Goal: Information Seeking & Learning: Learn about a topic

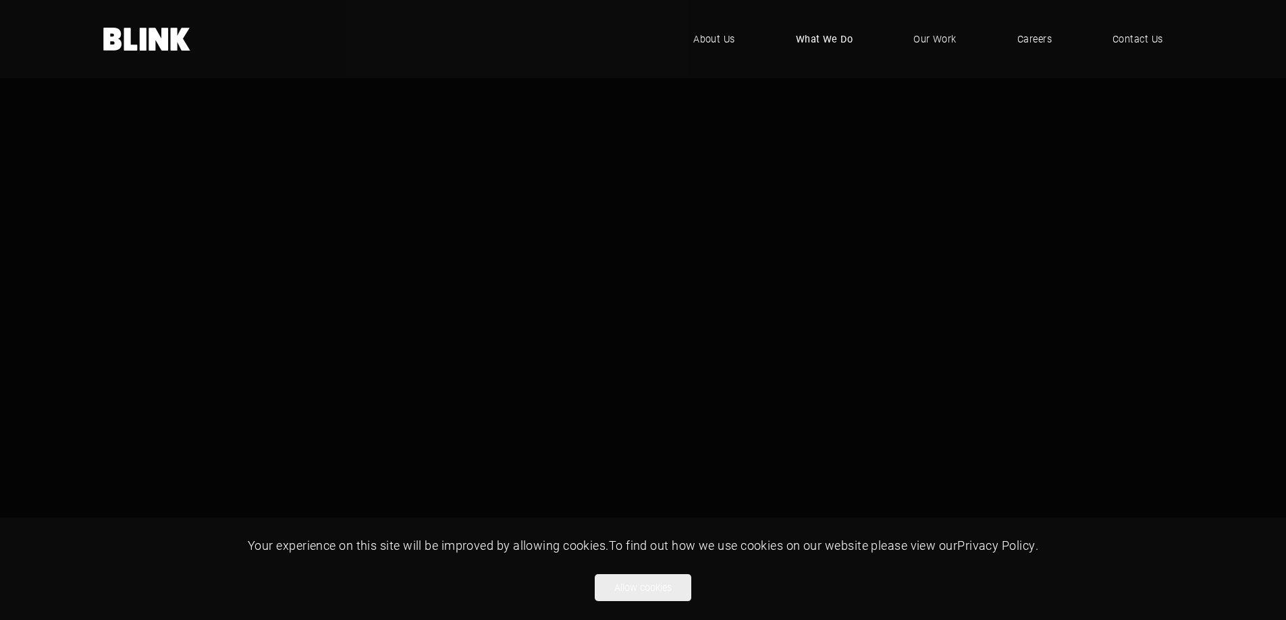
click at [813, 45] on span "What We Do" at bounding box center [824, 39] width 57 height 15
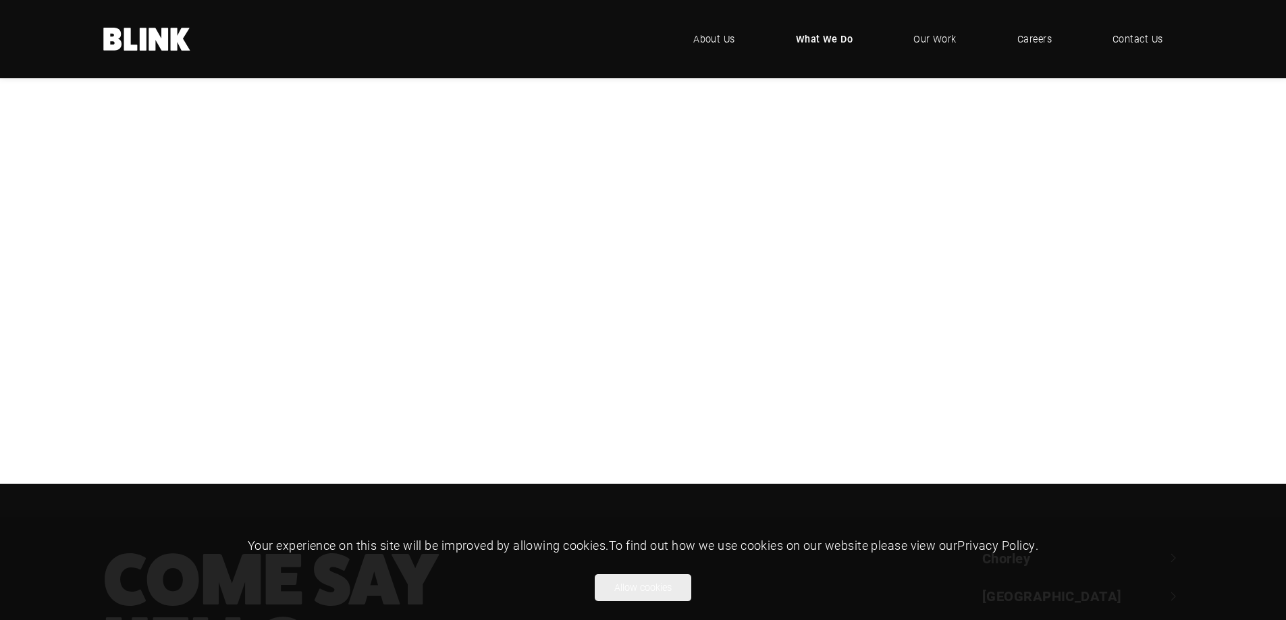
scroll to position [202, 0]
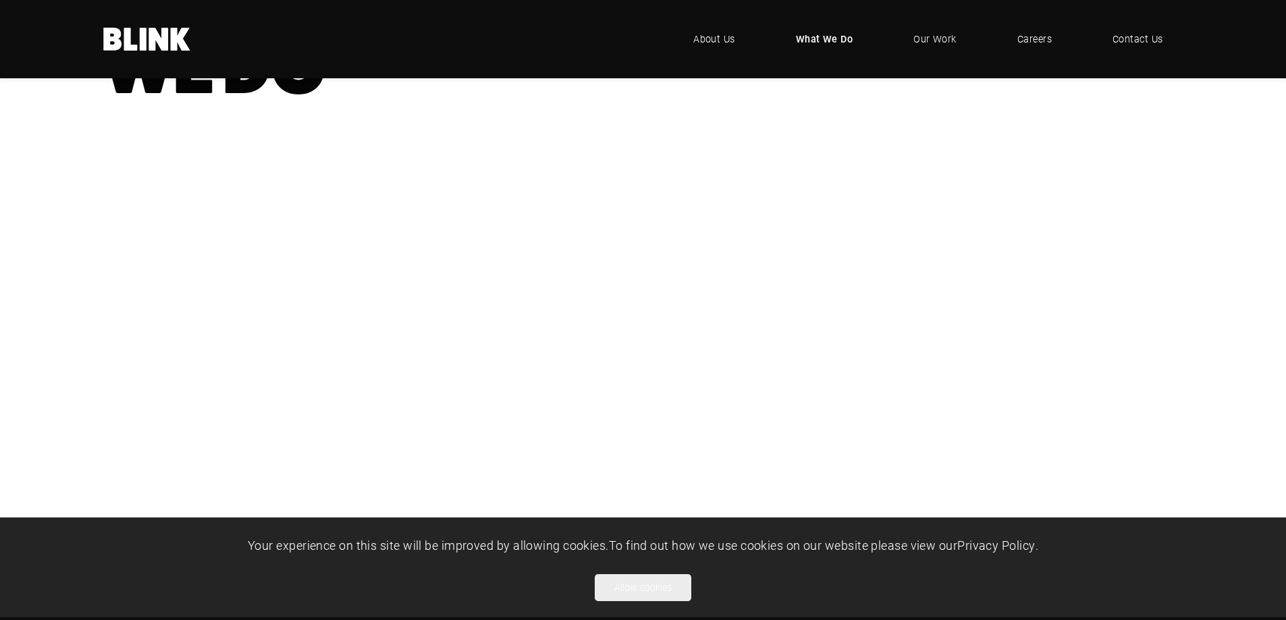
click at [0, 0] on div "CGI" at bounding box center [0, 0] width 0 height 0
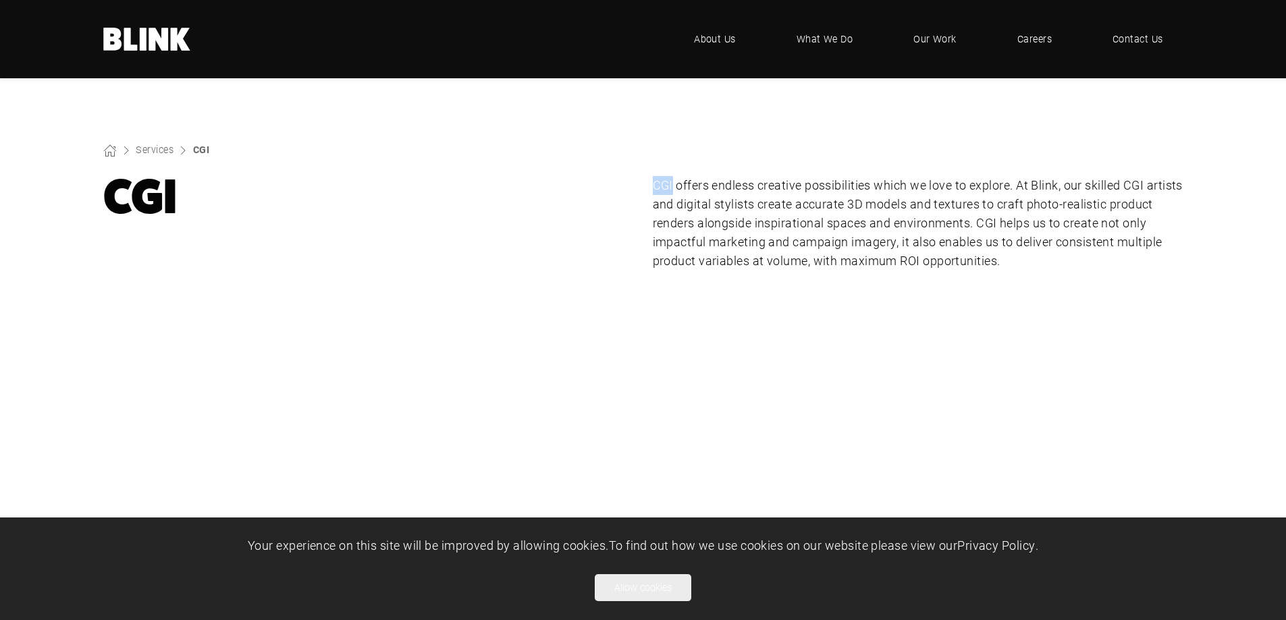
drag, startPoint x: 653, startPoint y: 186, endPoint x: 673, endPoint y: 183, distance: 19.8
click at [673, 183] on p "CGI offers endless creative possibilities which we love to explore. At Blink, o…" at bounding box center [918, 223] width 530 height 94
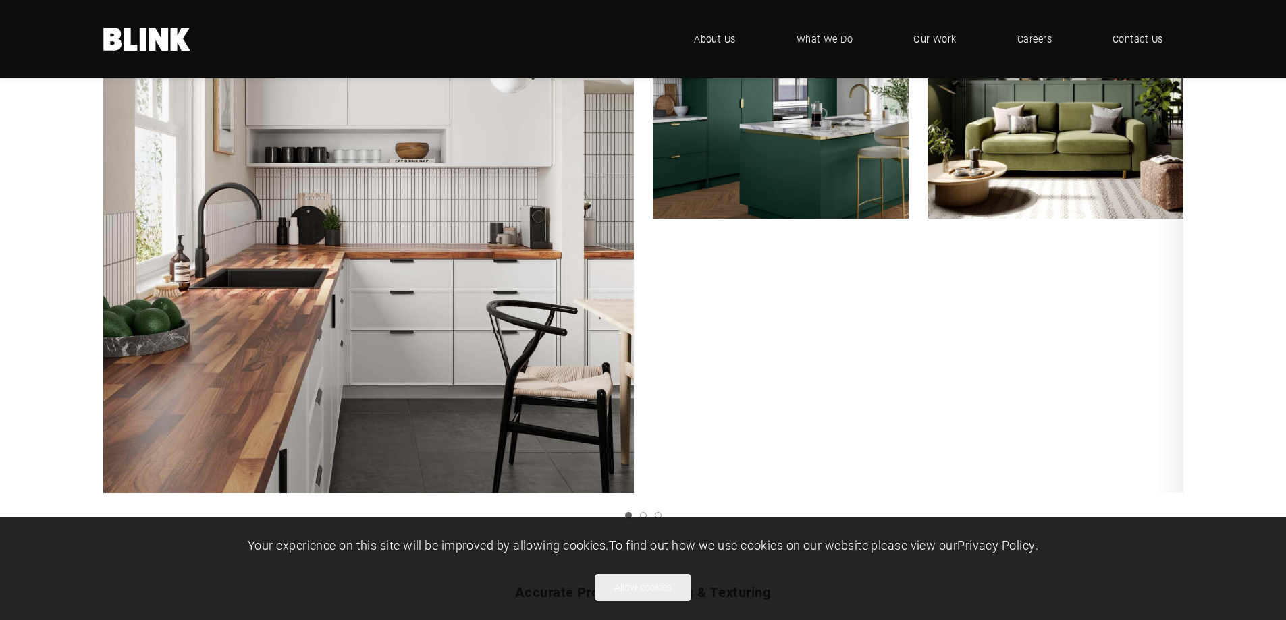
scroll to position [1147, 0]
